Goal: Task Accomplishment & Management: Use online tool/utility

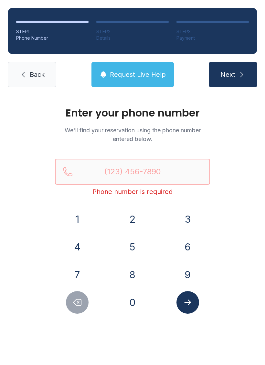
click at [137, 170] on input "Reservation phone number" at bounding box center [132, 172] width 155 height 26
click at [232, 75] on button "Next" at bounding box center [232, 74] width 48 height 25
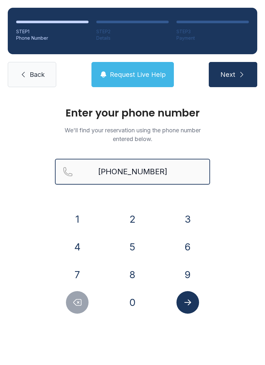
type input "[PHONE_NUMBER]"
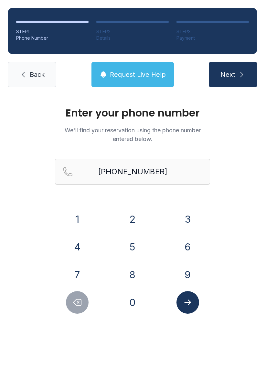
click at [234, 79] on span "Next" at bounding box center [227, 74] width 15 height 9
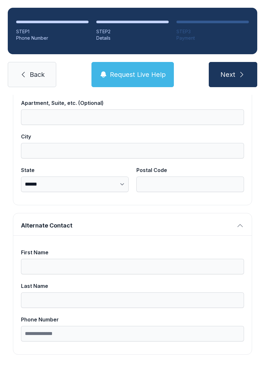
scroll to position [409, 0]
click at [42, 73] on span "Back" at bounding box center [37, 74] width 15 height 9
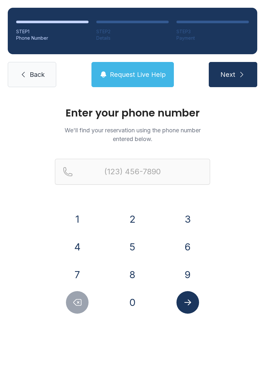
click at [37, 75] on span "Back" at bounding box center [37, 74] width 15 height 9
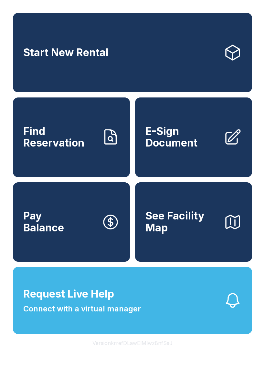
click at [182, 144] on span "E-Sign Document" at bounding box center [181, 138] width 73 height 24
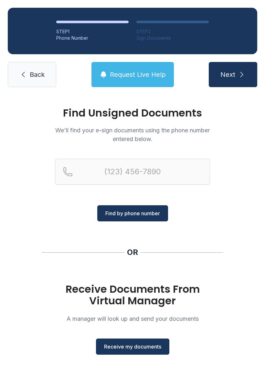
click at [144, 344] on span "Receive my documents" at bounding box center [132, 347] width 57 height 8
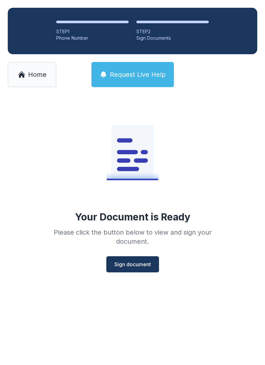
click at [145, 272] on button "Sign document" at bounding box center [132, 264] width 53 height 16
